Goal: Communication & Community: Participate in discussion

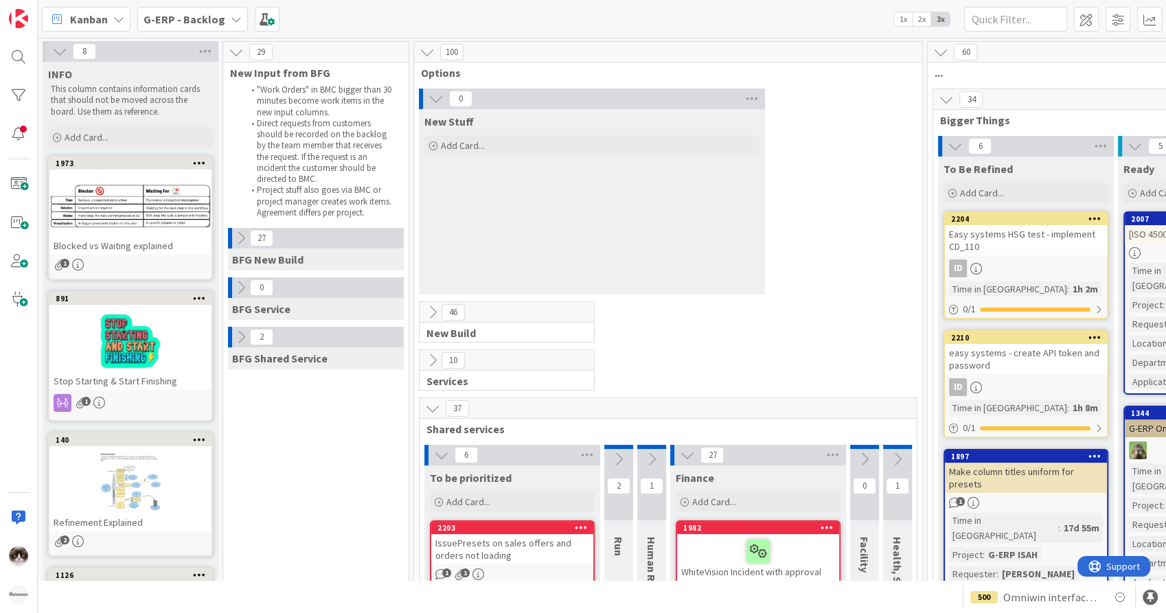
click at [203, 22] on b "G-ERP - Backlog" at bounding box center [184, 19] width 82 height 14
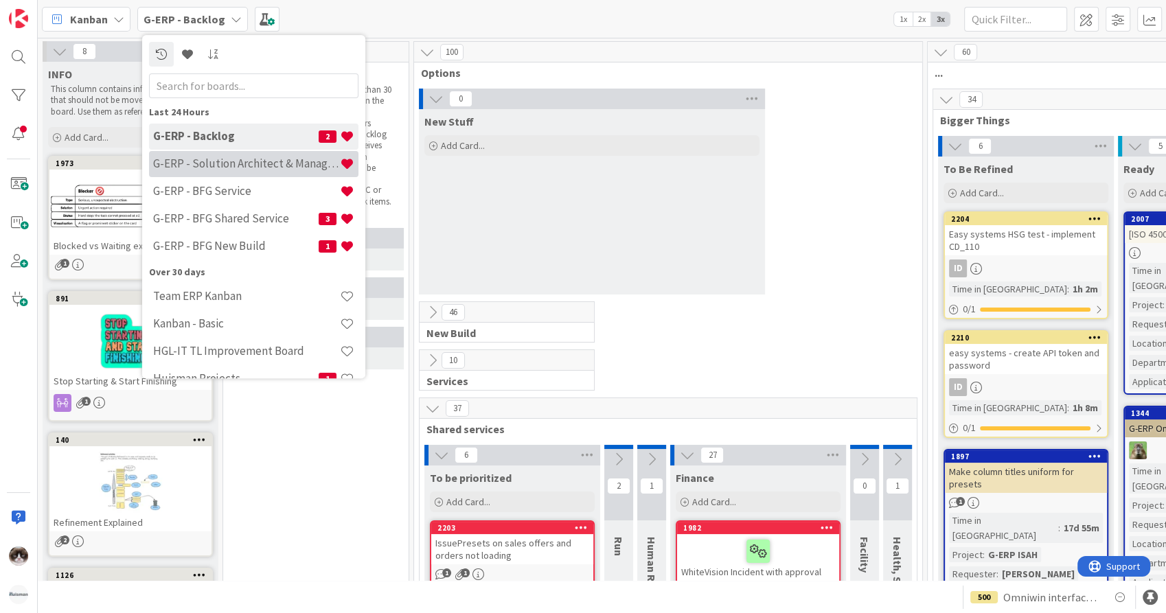
click at [268, 172] on div "G-ERP - Solution Architect & Management" at bounding box center [253, 164] width 209 height 26
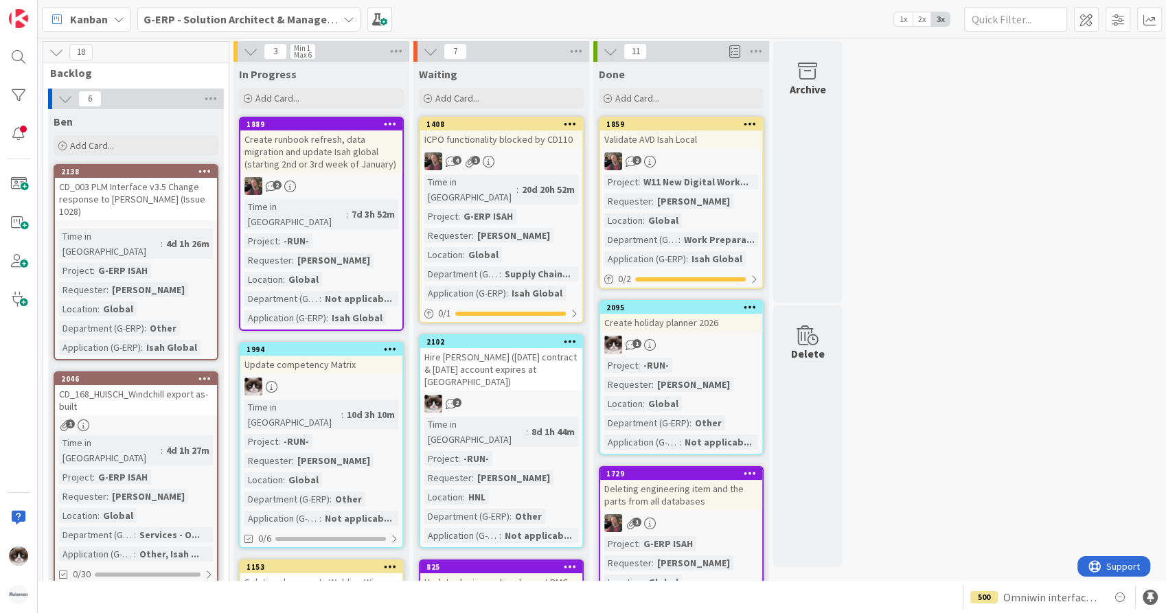
click at [359, 207] on div "7d 3h 52m" at bounding box center [373, 214] width 50 height 15
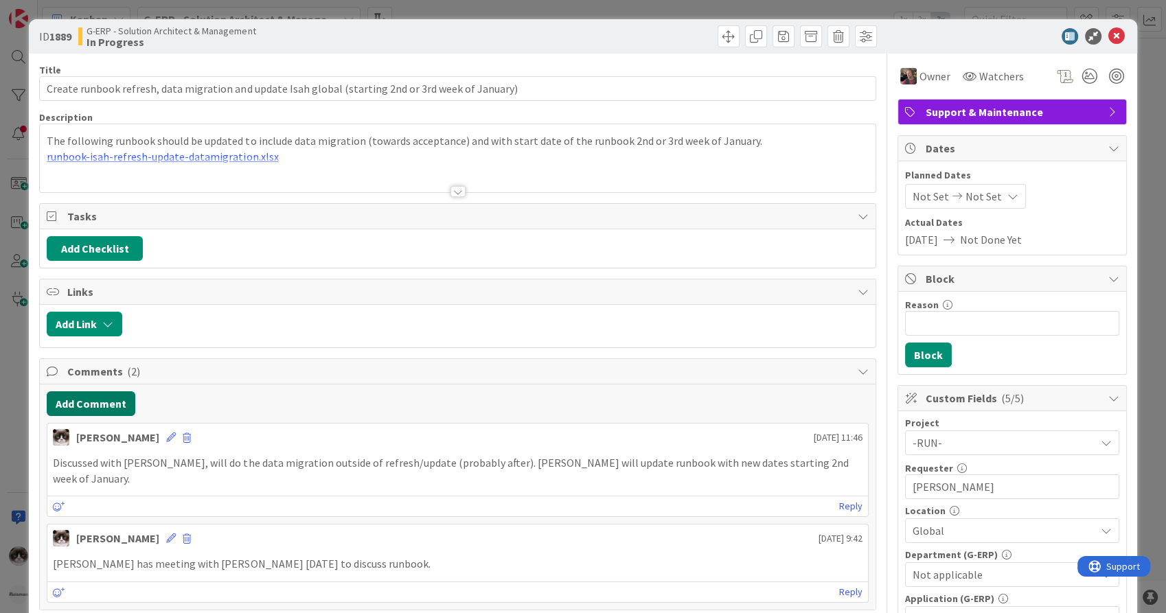
click at [89, 401] on button "Add Comment" at bounding box center [91, 403] width 89 height 25
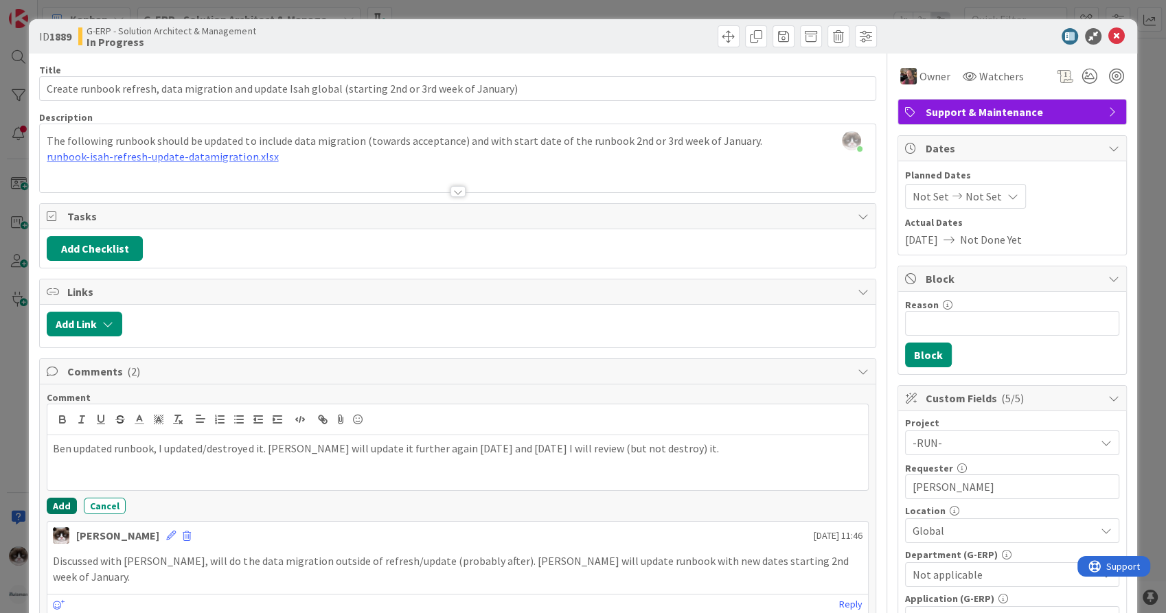
click at [65, 501] on button "Add" at bounding box center [62, 506] width 30 height 16
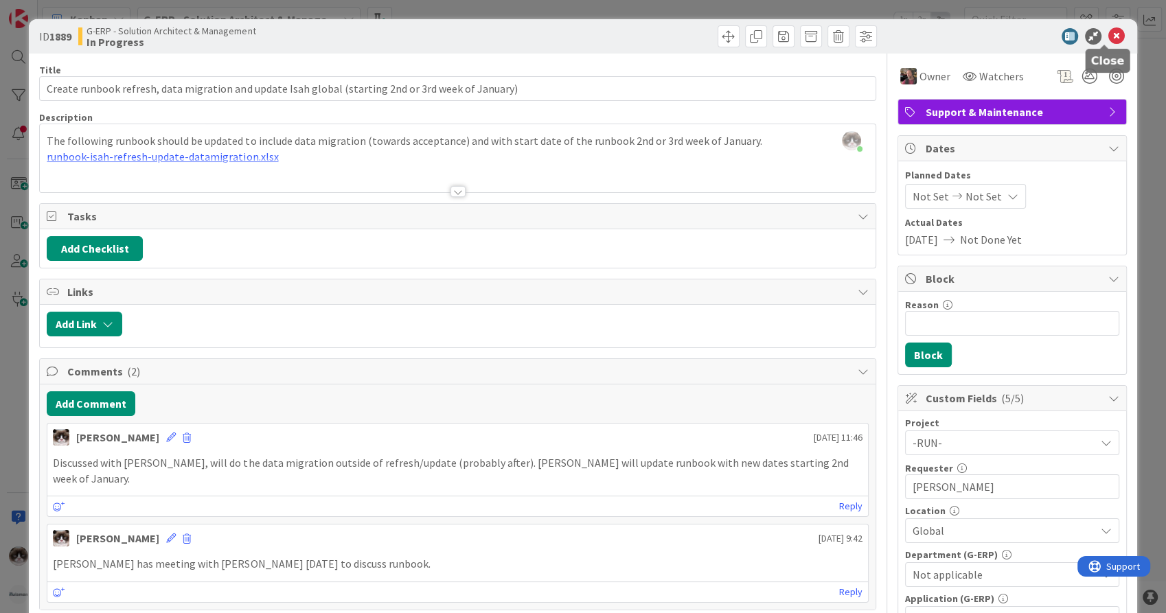
click at [1112, 36] on icon at bounding box center [1116, 36] width 16 height 16
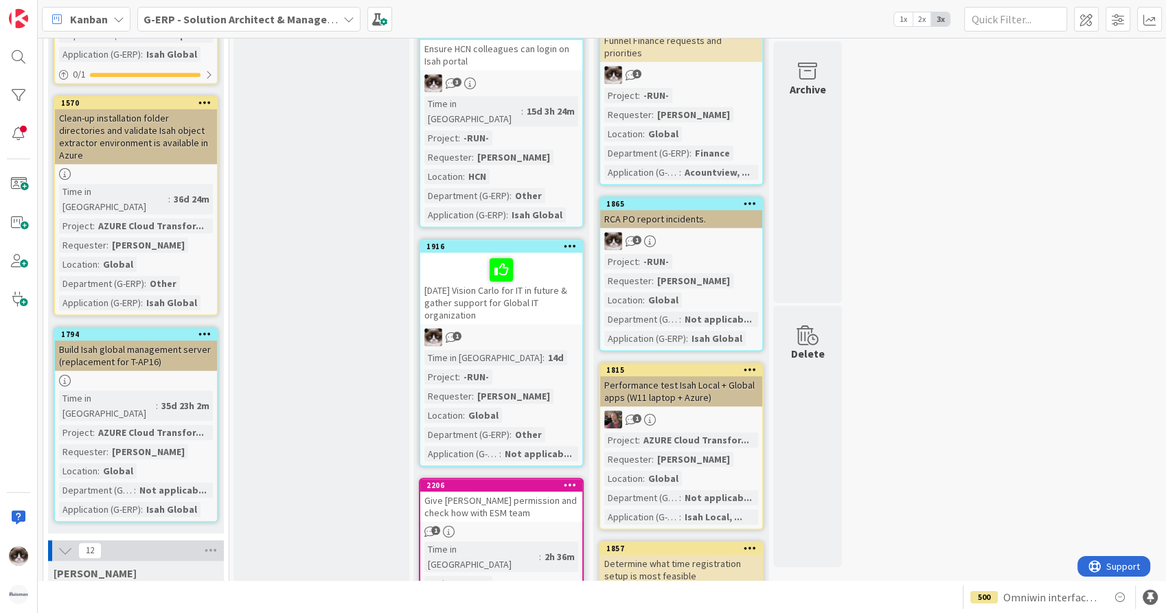
scroll to position [991, 0]
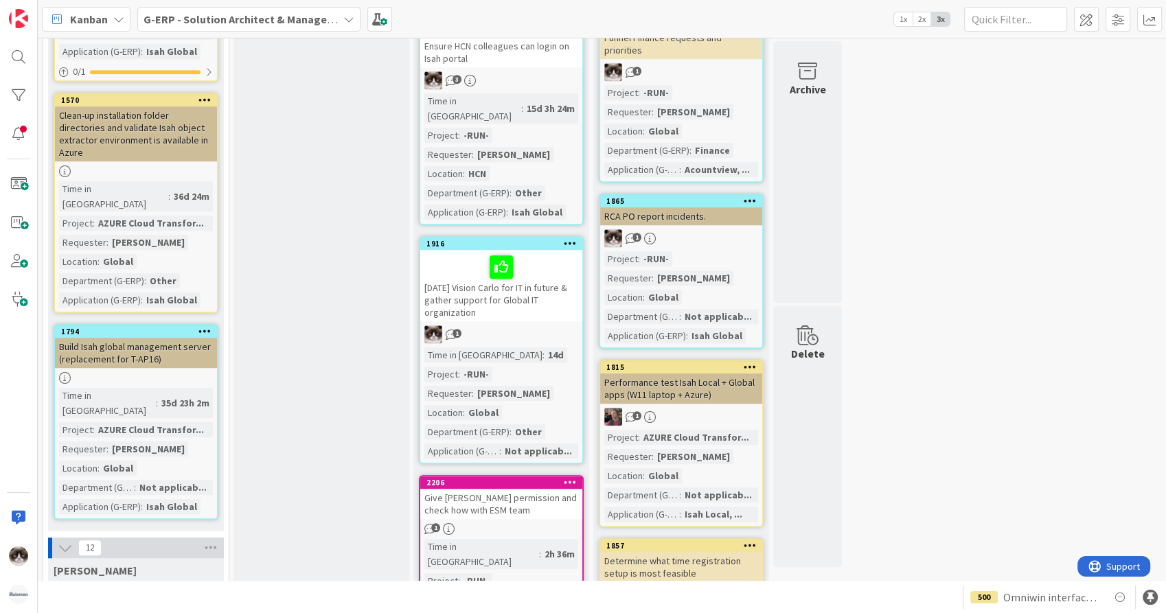
click at [530, 475] on div "2206 Give [PERSON_NAME] permission and check how with ESM team 1 Time in Column…" at bounding box center [501, 573] width 165 height 196
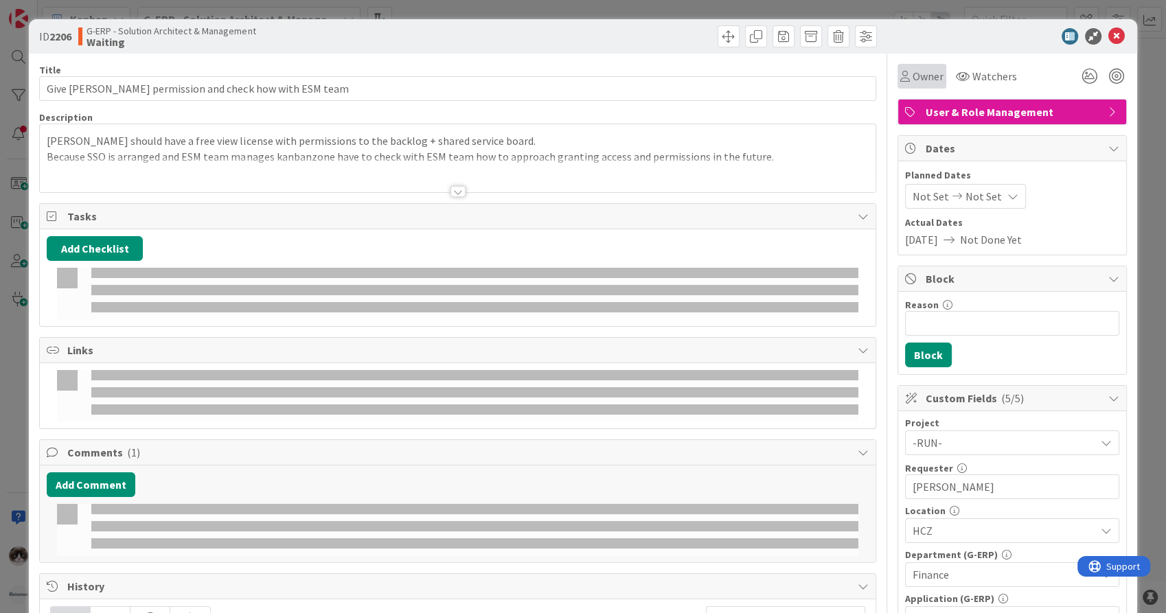
click at [920, 75] on span "Owner" at bounding box center [927, 76] width 31 height 16
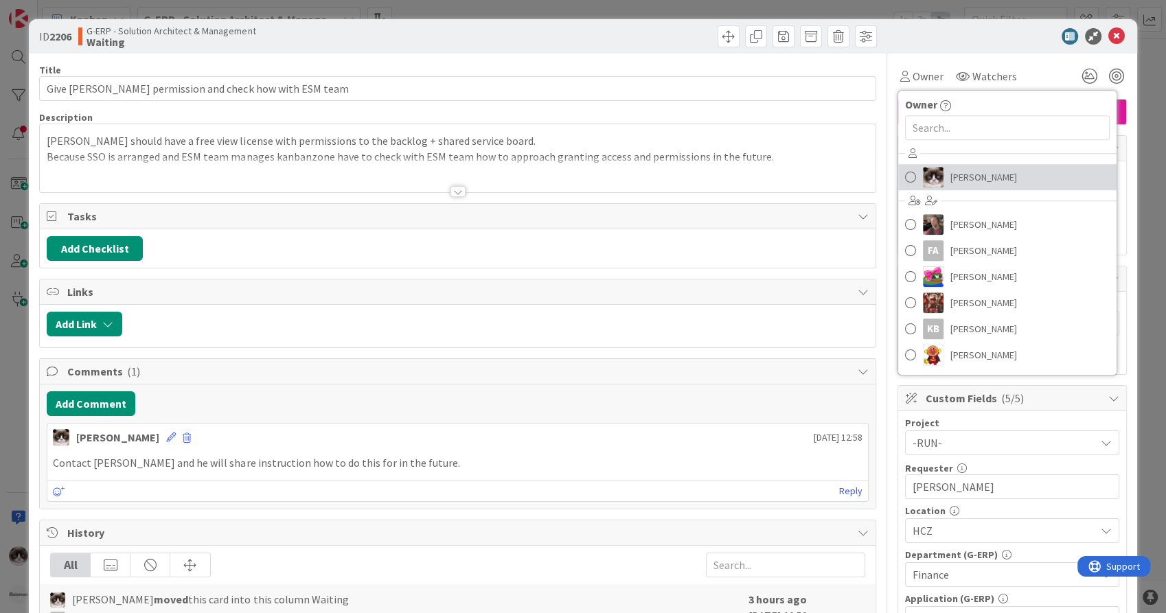
click at [950, 174] on span "[PERSON_NAME]" at bounding box center [983, 177] width 67 height 21
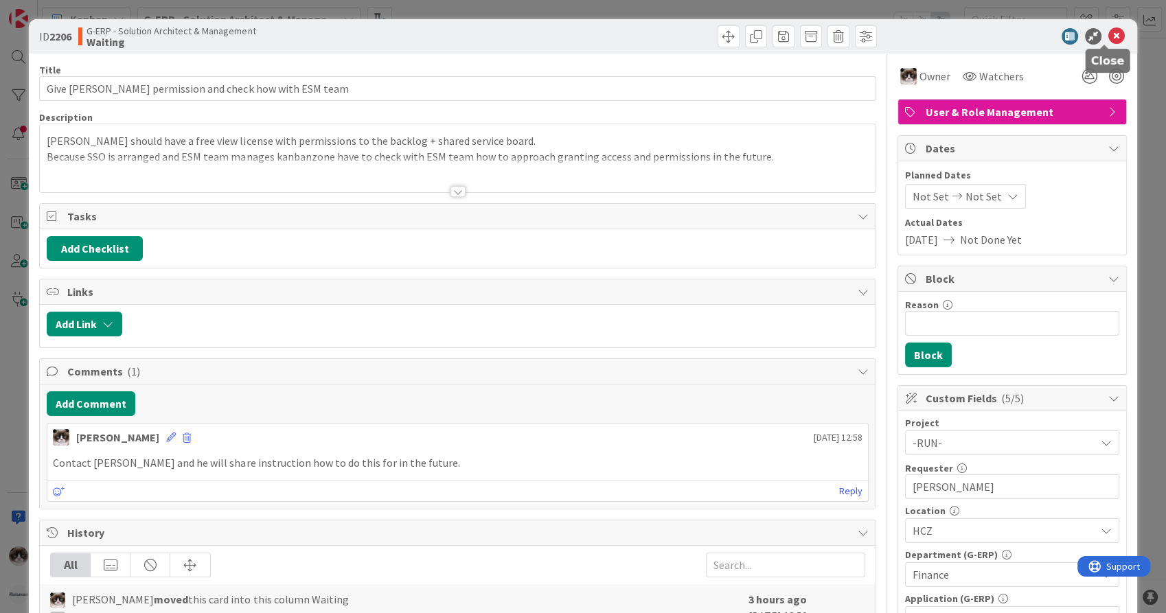
click at [1108, 34] on icon at bounding box center [1116, 36] width 16 height 16
